Goal: Information Seeking & Learning: Learn about a topic

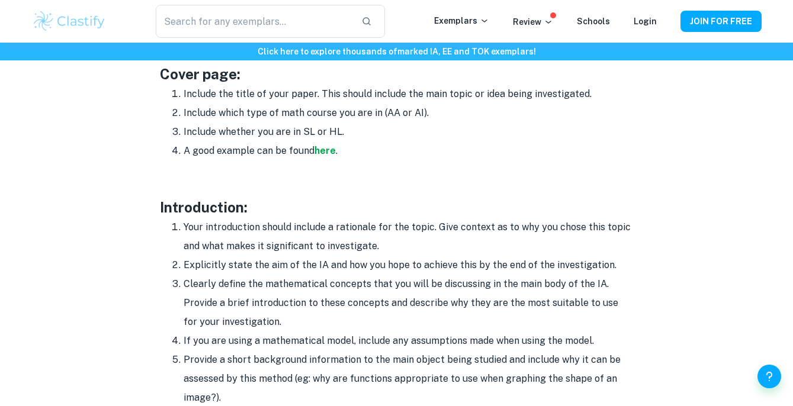
scroll to position [654, 0]
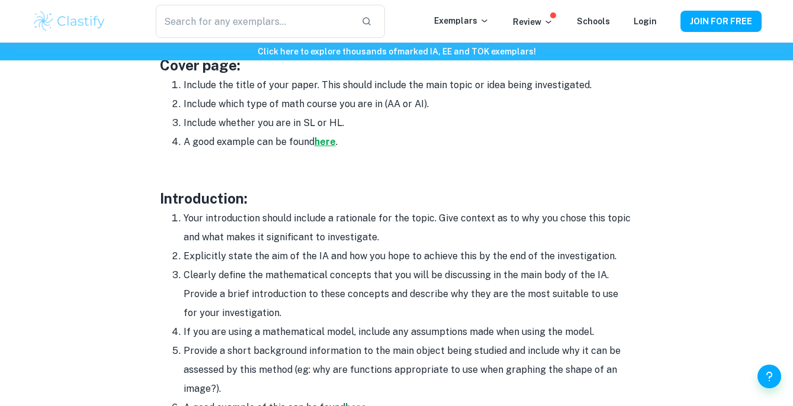
click at [326, 137] on strong "here" at bounding box center [325, 141] width 21 height 11
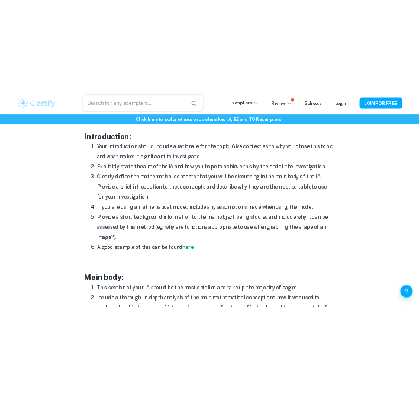
scroll to position [738, 0]
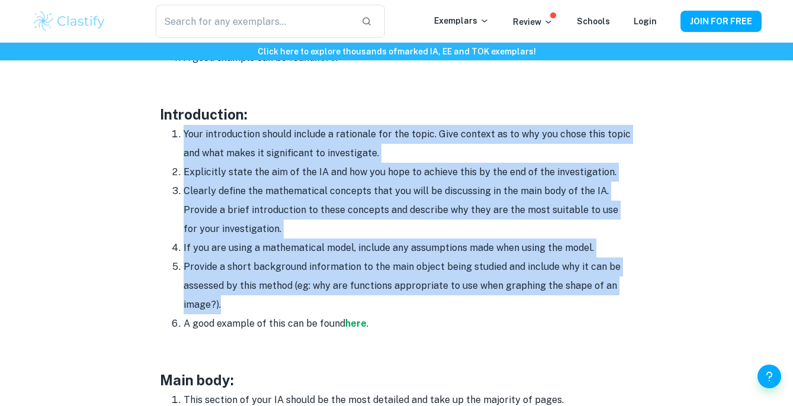
drag, startPoint x: 185, startPoint y: 133, endPoint x: 343, endPoint y: 303, distance: 232.2
click at [343, 304] on ol "Your introduction should include a rationale for the topic. Give context as to …" at bounding box center [397, 229] width 474 height 209
copy ol "Your introduction should include a rationale for the topic. Give context as to …"
click at [343, 303] on li "Provide a short background information to the main object being studied and inc…" at bounding box center [409, 286] width 450 height 57
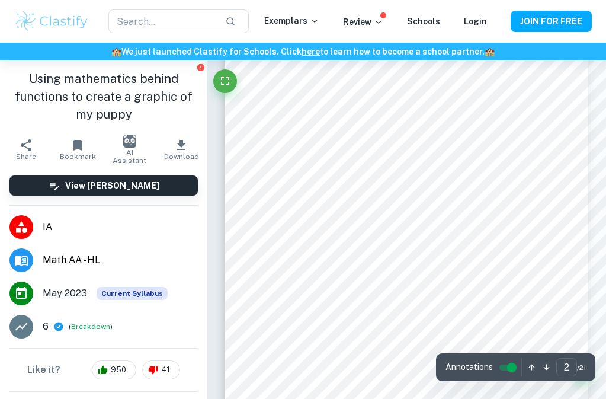
scroll to position [762, 0]
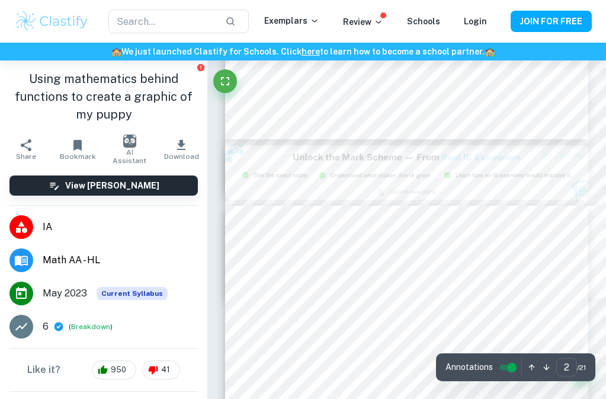
type input "3"
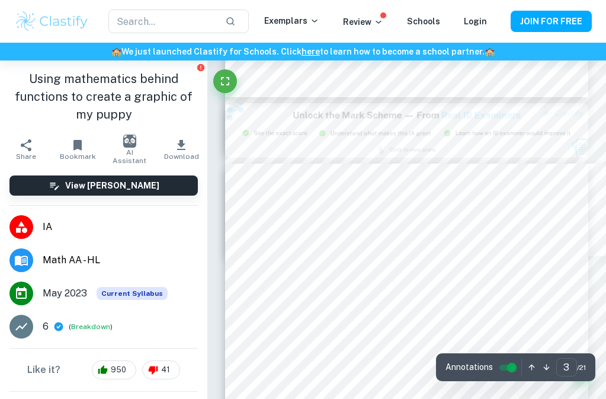
scroll to position [1079, 0]
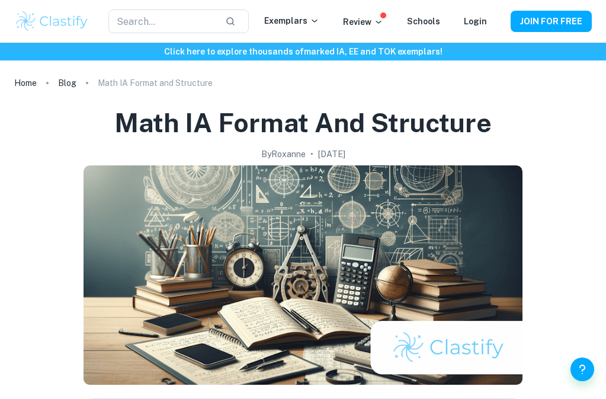
scroll to position [738, 0]
